Goal: Find contact information: Find contact information

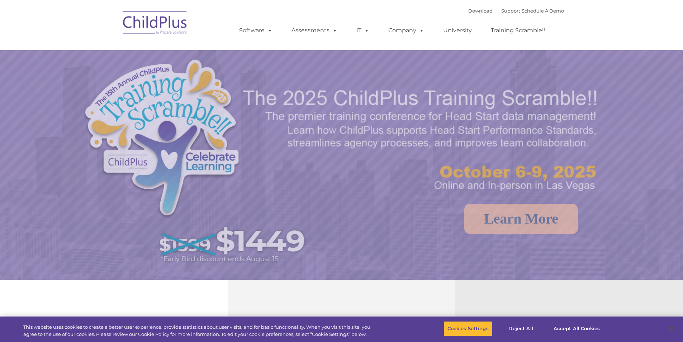
select select "MEDIUM"
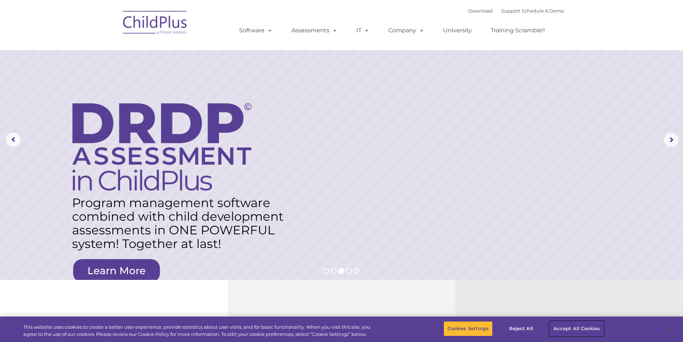
click at [558, 329] on button "Accept All Cookies" at bounding box center [577, 328] width 54 height 15
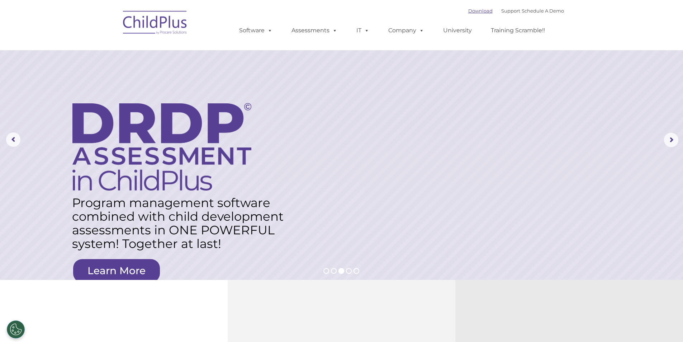
click at [475, 11] on link "Download" at bounding box center [481, 11] width 24 height 6
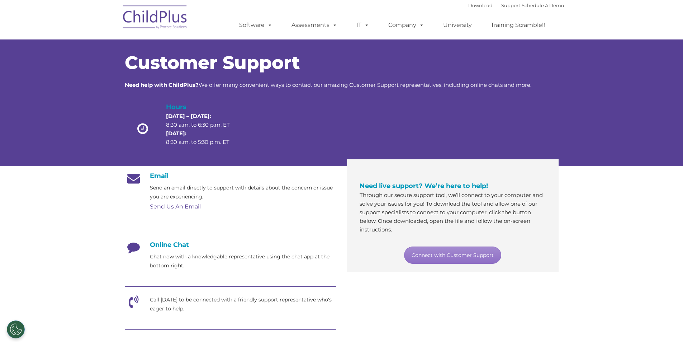
click at [186, 206] on link "Send Us An Email" at bounding box center [175, 206] width 51 height 7
click at [467, 289] on div "Email Send an email directly to support with details about the concern or issue…" at bounding box center [341, 310] width 445 height 288
click at [466, 256] on link "Connect with Customer Support" at bounding box center [452, 254] width 97 height 17
click at [220, 296] on p "Call [DATE] to be connected with a friendly support representative who's eager …" at bounding box center [243, 304] width 187 height 18
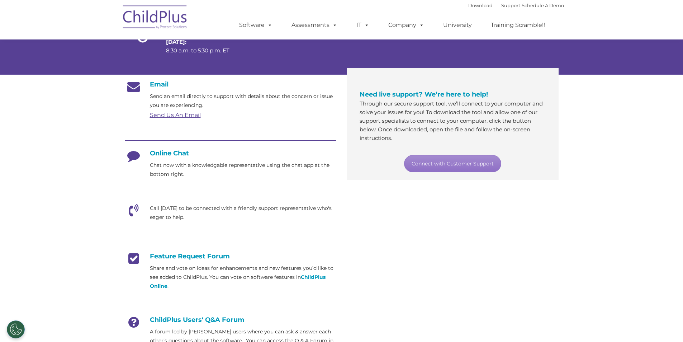
scroll to position [91, 0]
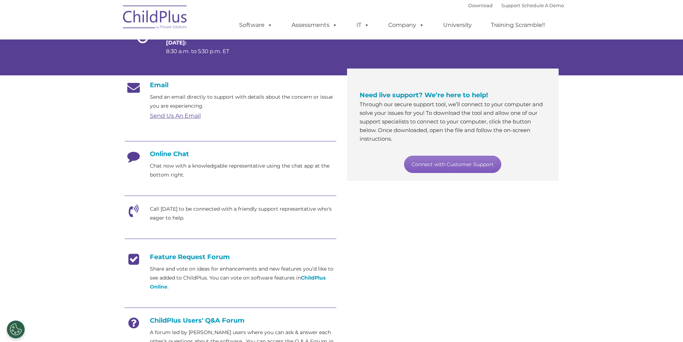
click at [472, 163] on link "Connect with Customer Support" at bounding box center [452, 164] width 97 height 17
click at [471, 165] on link "Connect with Customer Support" at bounding box center [452, 164] width 97 height 17
